Goal: Find specific page/section: Find specific page/section

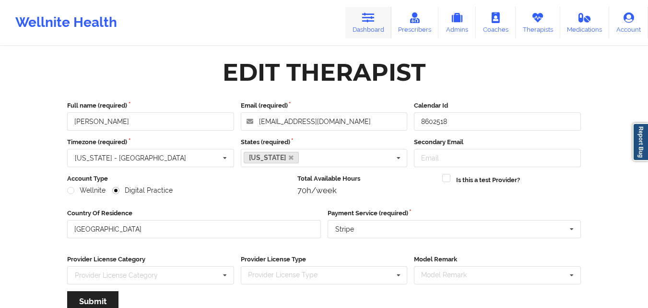
click at [375, 22] on icon at bounding box center [368, 17] width 12 height 11
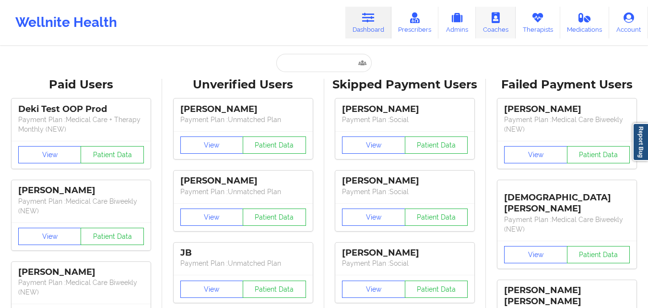
click at [542, 26] on link "Therapists" at bounding box center [538, 23] width 45 height 32
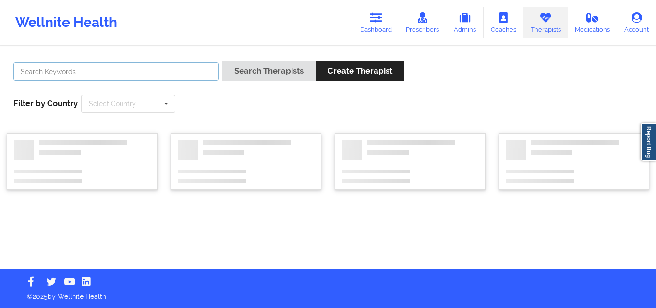
click at [172, 73] on input "text" at bounding box center [115, 71] width 205 height 18
paste input "[PERSON_NAME]"
type input "[PERSON_NAME]"
click at [222, 60] on button "Search Therapists" at bounding box center [268, 70] width 93 height 21
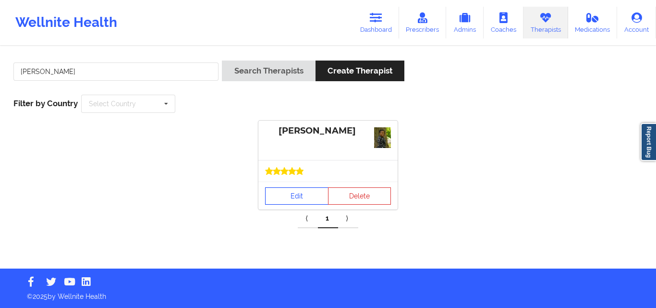
click at [300, 191] on link "Edit" at bounding box center [296, 195] width 63 height 17
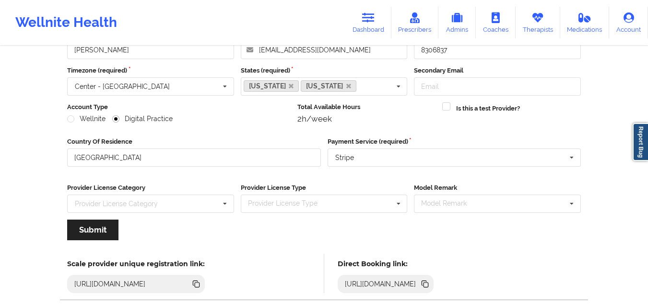
scroll to position [123, 0]
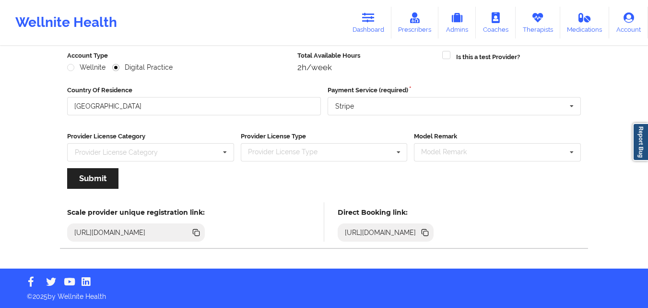
click at [429, 233] on icon at bounding box center [426, 233] width 5 height 5
